Goal: Task Accomplishment & Management: Manage account settings

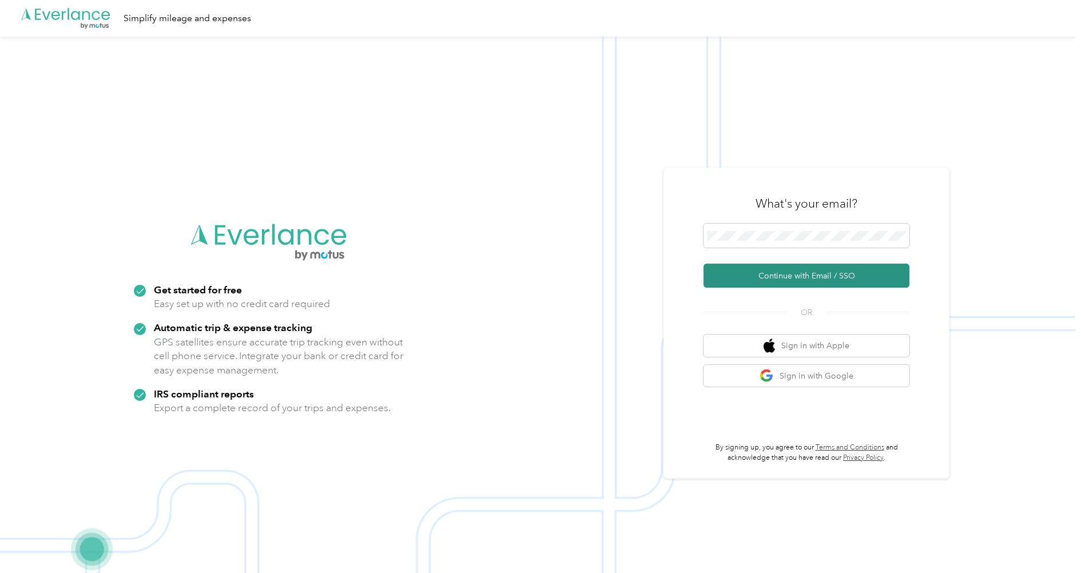
click at [786, 271] on button "Continue with Email / SSO" at bounding box center [806, 276] width 206 height 24
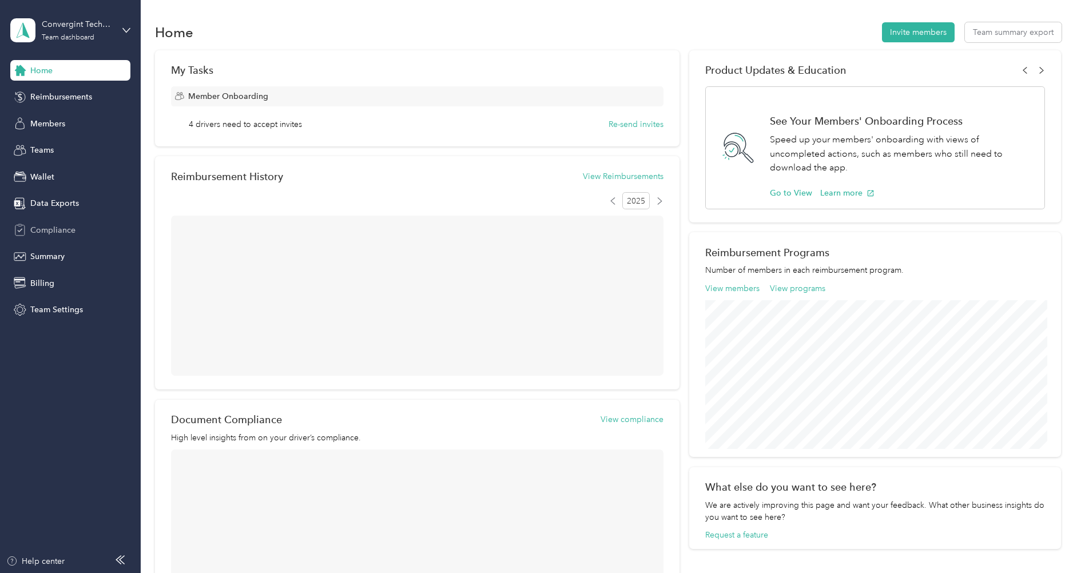
click at [61, 228] on span "Compliance" at bounding box center [52, 230] width 45 height 12
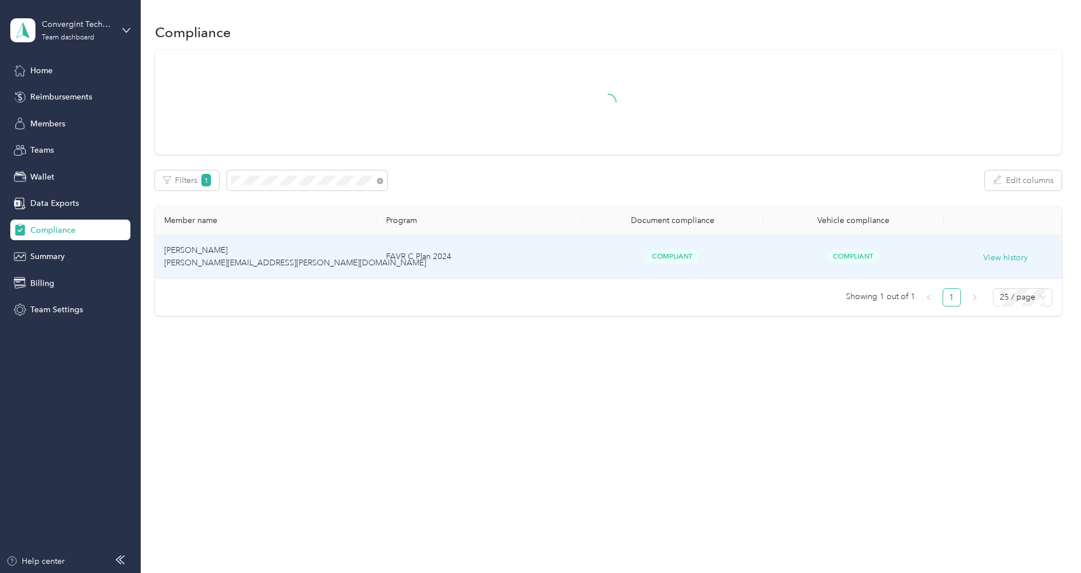
click at [342, 256] on td "[PERSON_NAME] [PERSON_NAME][EMAIL_ADDRESS][PERSON_NAME][DOMAIN_NAME]" at bounding box center [266, 257] width 222 height 44
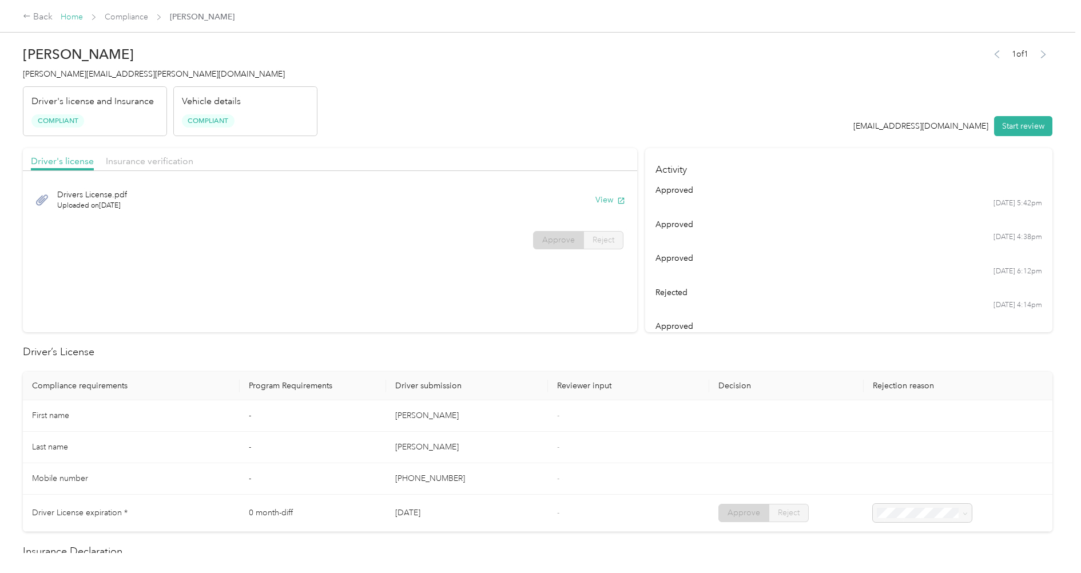
click at [67, 12] on link "Home" at bounding box center [72, 17] width 22 height 10
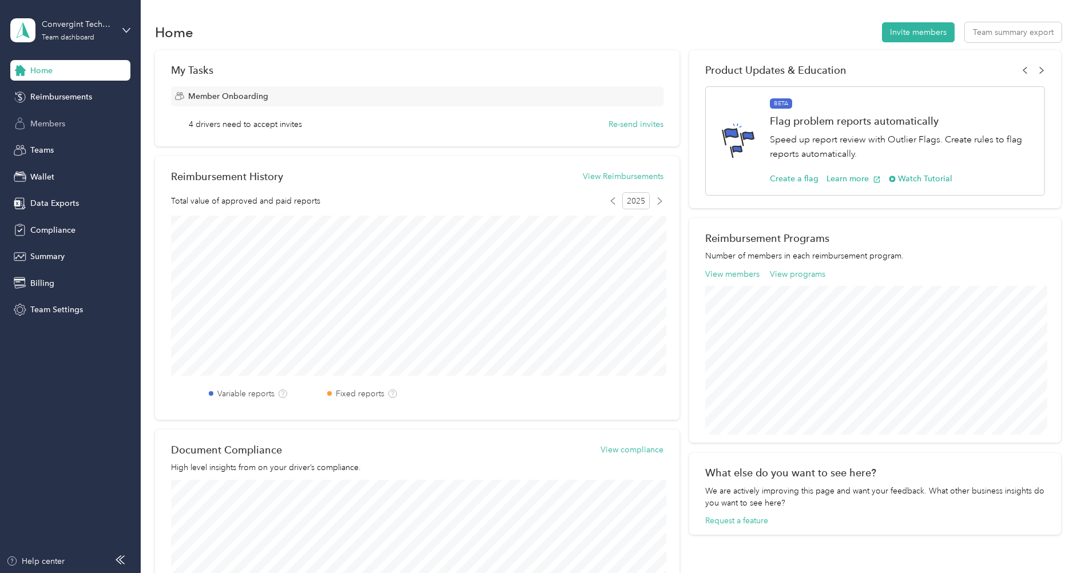
click at [46, 125] on span "Members" at bounding box center [47, 124] width 35 height 12
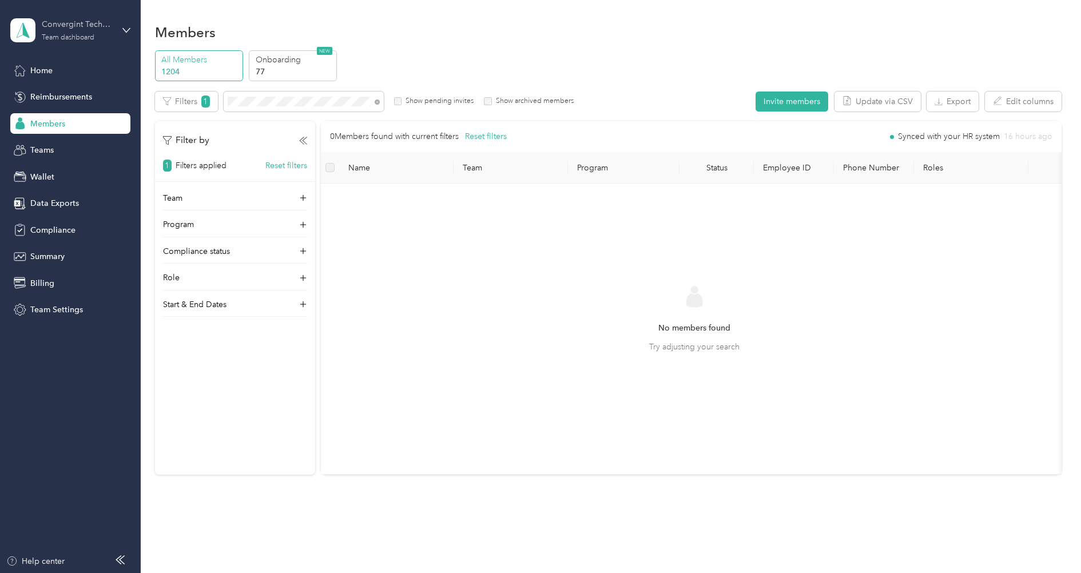
click at [75, 31] on div "Convergint Technologies Team dashboard" at bounding box center [77, 29] width 71 height 23
click at [67, 137] on div "Log out" at bounding box center [130, 146] width 225 height 20
